Goal: Information Seeking & Learning: Understand process/instructions

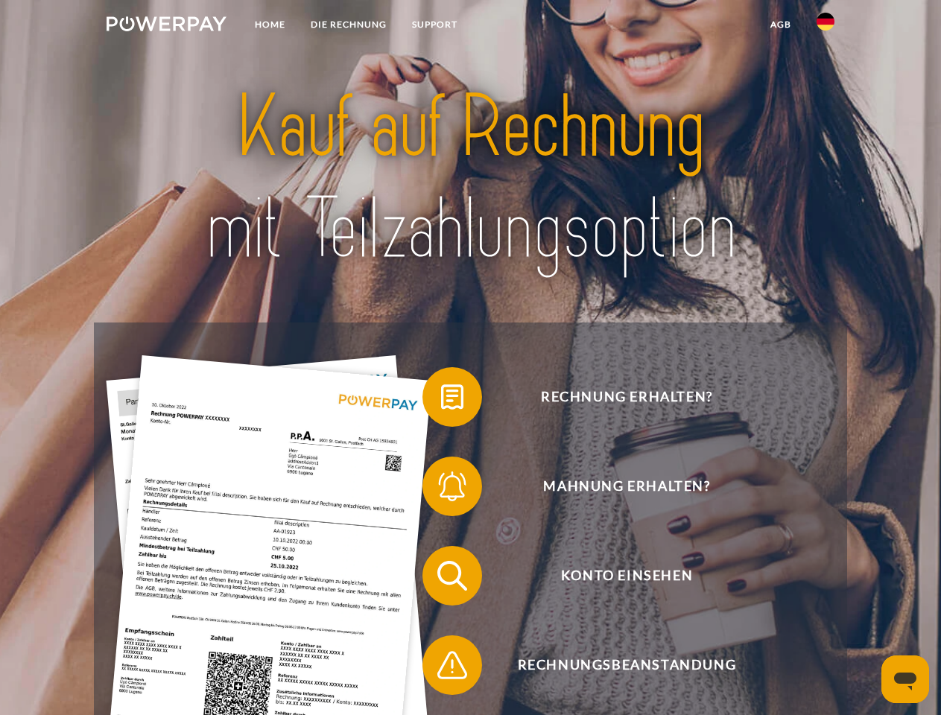
click at [166, 26] on img at bounding box center [167, 23] width 120 height 15
click at [826, 26] on img at bounding box center [826, 22] width 18 height 18
click at [780, 25] on link "agb" at bounding box center [781, 24] width 46 height 27
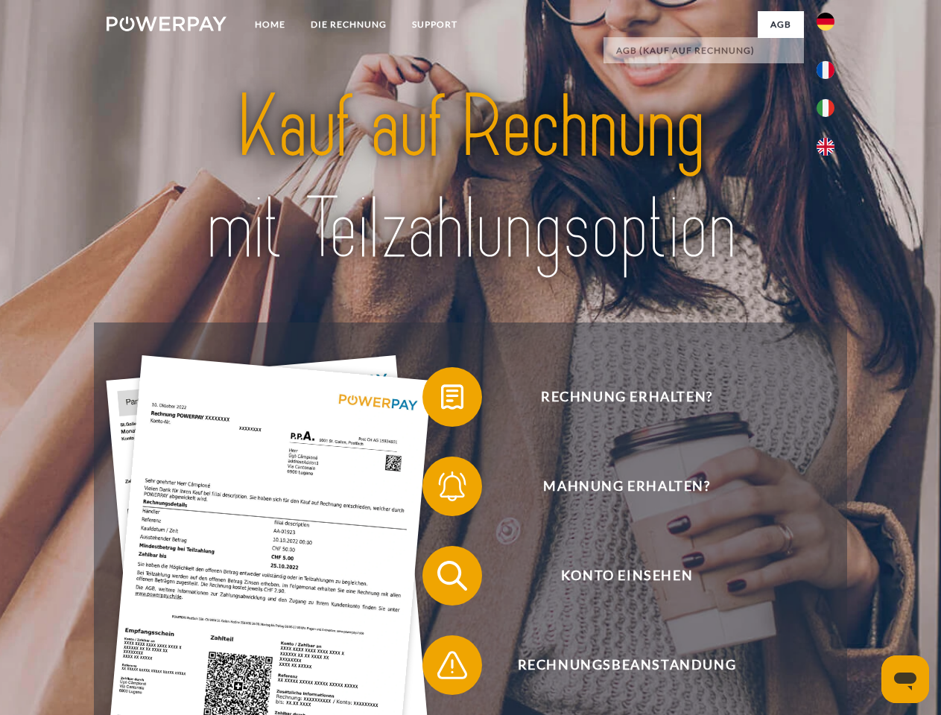
click at [441, 400] on span at bounding box center [430, 397] width 75 height 75
click at [441, 490] on span at bounding box center [430, 486] width 75 height 75
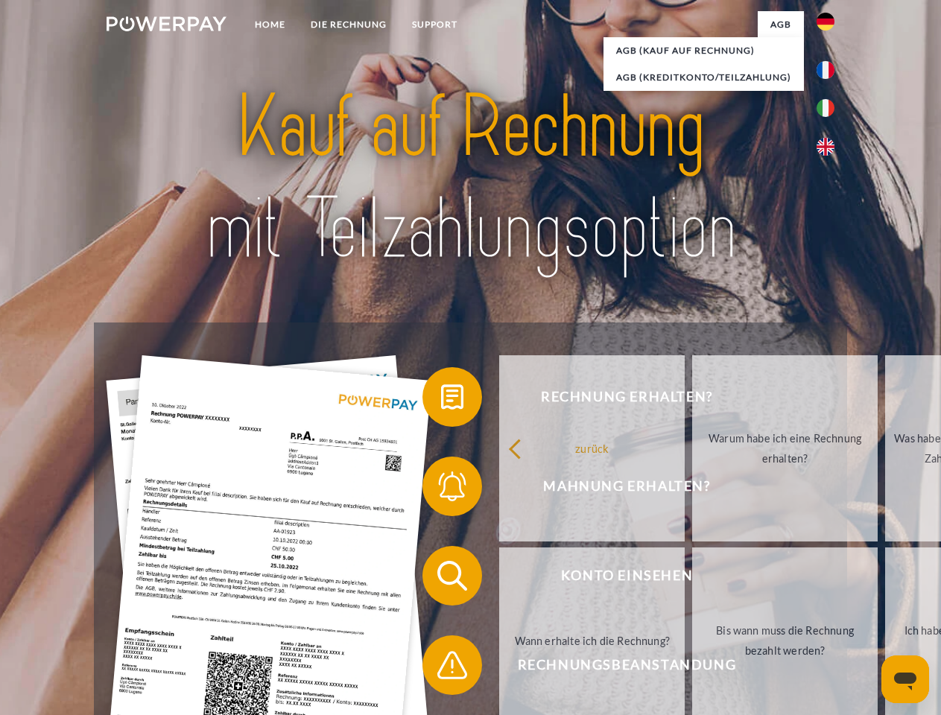
click at [692, 579] on link "Bis wann muss die Rechnung bezahlt werden?" at bounding box center [785, 641] width 186 height 186
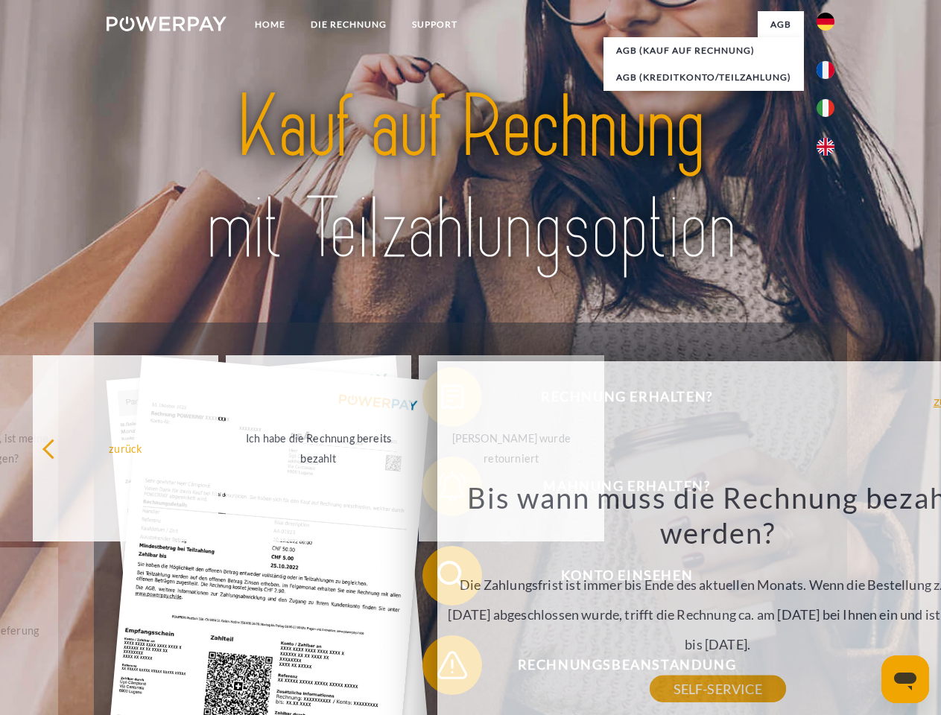
click at [441, 668] on div "Rechnung erhalten? Mahnung erhalten? Konto einsehen" at bounding box center [470, 621] width 753 height 596
click at [905, 680] on icon "Messaging-Fenster öffnen" at bounding box center [905, 682] width 22 height 18
